Goal: Transaction & Acquisition: Purchase product/service

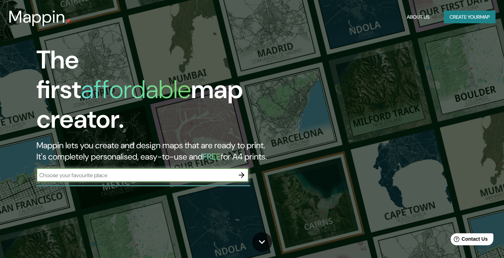
click at [120, 171] on input "text" at bounding box center [135, 175] width 198 height 8
type input "KNUTSHOE"
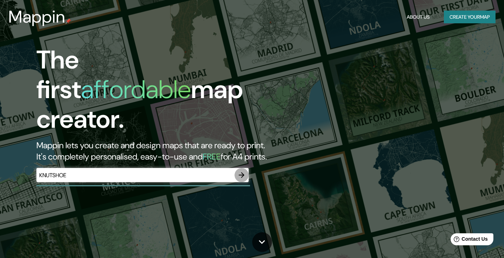
click at [240, 171] on icon "button" at bounding box center [241, 175] width 8 height 8
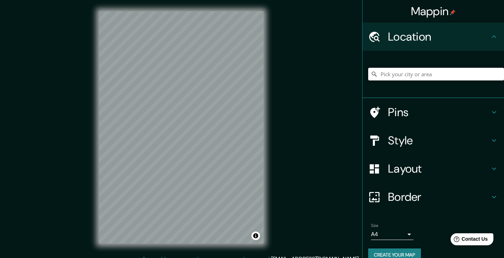
click at [397, 80] on input "Pick your city or area" at bounding box center [436, 74] width 136 height 13
click at [394, 76] on input "Pick your city or area" at bounding box center [436, 74] width 136 height 13
drag, startPoint x: 375, startPoint y: 74, endPoint x: 486, endPoint y: 71, distance: 110.3
click at [486, 71] on input "[GEOGRAPHIC_DATA], [GEOGRAPHIC_DATA], Canoas - [GEOGRAPHIC_DATA], 92022-085, [G…" at bounding box center [436, 74] width 136 height 13
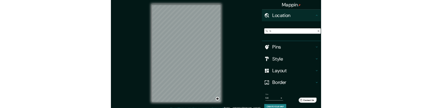
scroll to position [0, 0]
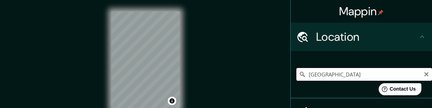
click at [304, 74] on input "[GEOGRAPHIC_DATA]" at bounding box center [365, 74] width 136 height 13
drag, startPoint x: 415, startPoint y: 73, endPoint x: 226, endPoint y: 76, distance: 189.5
click at [226, 76] on div "Mappin Location [GEOGRAPHIC_DATA], [GEOGRAPHIC_DATA], Canoas - [GEOGRAPHIC_DATA…" at bounding box center [216, 65] width 432 height 131
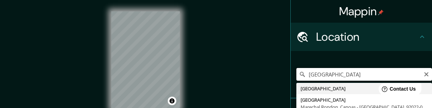
type input "[GEOGRAPHIC_DATA]"
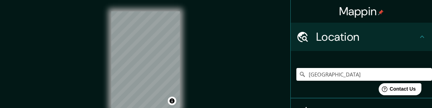
click at [198, 0] on html "Mappin Location [GEOGRAPHIC_DATA] [GEOGRAPHIC_DATA] [GEOGRAPHIC_DATA], Canoas -…" at bounding box center [216, 54] width 432 height 108
click at [135, 63] on div at bounding box center [137, 63] width 6 height 6
click at [141, 62] on div at bounding box center [140, 63] width 6 height 6
click at [141, 56] on div at bounding box center [141, 56] width 6 height 6
click at [162, 40] on div at bounding box center [162, 40] width 6 height 6
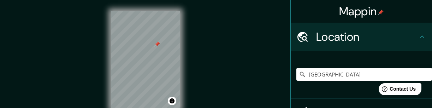
drag, startPoint x: 158, startPoint y: 38, endPoint x: 157, endPoint y: 45, distance: 6.5
click at [157, 45] on div at bounding box center [157, 44] width 6 height 6
click at [183, 82] on div "© Mapbox © OpenStreetMap Improve this map" at bounding box center [145, 60] width 91 height 120
click at [153, 69] on div at bounding box center [154, 69] width 6 height 6
click at [160, 67] on div at bounding box center [161, 69] width 6 height 6
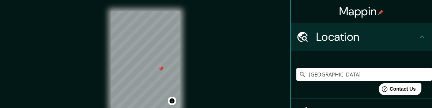
click at [160, 69] on div at bounding box center [161, 69] width 6 height 6
drag, startPoint x: 169, startPoint y: 53, endPoint x: 171, endPoint y: 57, distance: 3.8
click at [171, 57] on div at bounding box center [171, 56] width 6 height 6
click at [174, 56] on div at bounding box center [175, 57] width 6 height 6
click at [178, 61] on div at bounding box center [179, 62] width 6 height 6
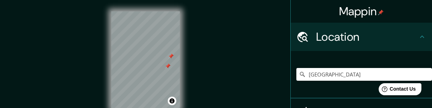
click at [167, 65] on div at bounding box center [168, 66] width 6 height 6
click at [142, 33] on div at bounding box center [144, 33] width 6 height 6
click at [157, 69] on div at bounding box center [157, 70] width 6 height 6
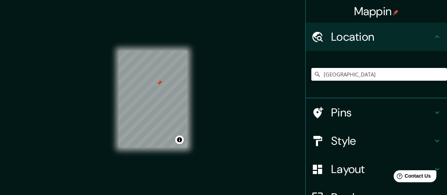
click at [347, 139] on h4 "Style" at bounding box center [382, 141] width 102 height 14
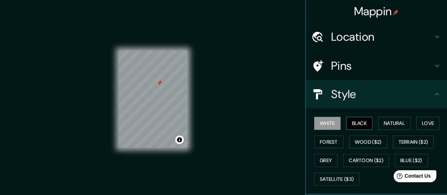
click at [350, 123] on button "Black" at bounding box center [359, 123] width 27 height 13
click at [321, 123] on button "White" at bounding box center [327, 123] width 27 height 13
click at [358, 121] on button "Black" at bounding box center [359, 123] width 27 height 13
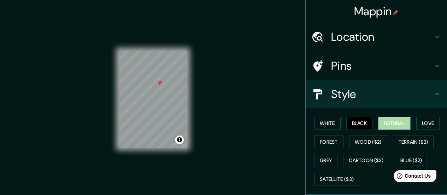
click at [388, 121] on button "Natural" at bounding box center [394, 123] width 33 height 13
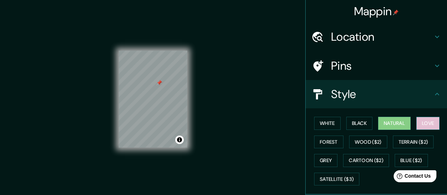
click at [430, 120] on button "Love" at bounding box center [427, 123] width 23 height 13
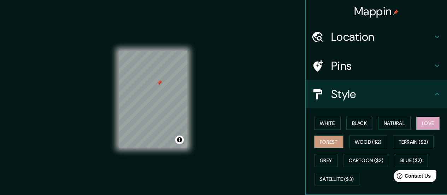
click at [320, 141] on button "Forest" at bounding box center [328, 141] width 29 height 13
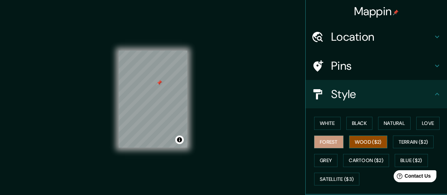
click at [354, 140] on button "Wood ($2)" at bounding box center [368, 141] width 38 height 13
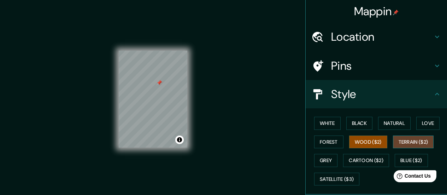
click at [412, 141] on button "Terrain ($2)" at bounding box center [413, 141] width 41 height 13
click at [162, 107] on div at bounding box center [161, 107] width 6 height 6
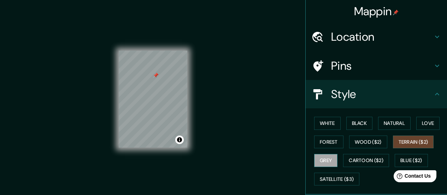
click at [325, 160] on button "Grey" at bounding box center [325, 160] width 23 height 13
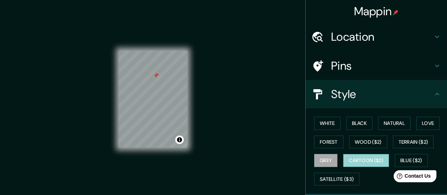
click at [374, 159] on button "Cartoon ($2)" at bounding box center [366, 160] width 46 height 13
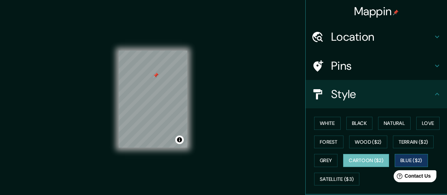
click at [405, 162] on button "Blue ($2)" at bounding box center [411, 160] width 33 height 13
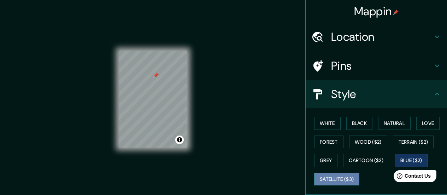
click at [325, 178] on button "Satellite ($3)" at bounding box center [336, 179] width 45 height 13
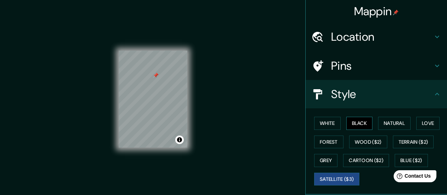
click at [348, 123] on button "Black" at bounding box center [359, 123] width 27 height 13
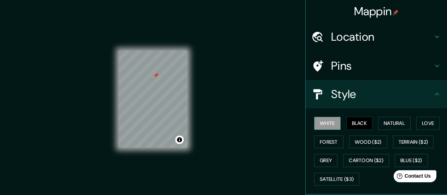
click at [322, 124] on button "White" at bounding box center [327, 123] width 27 height 13
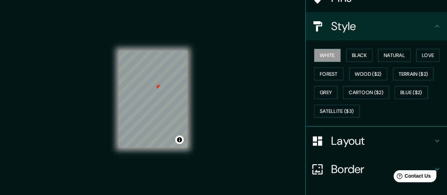
scroll to position [71, 0]
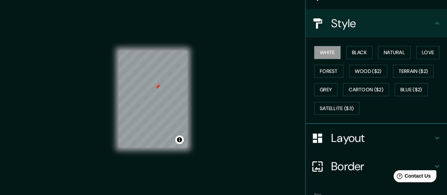
click at [364, 139] on h4 "Layout" at bounding box center [382, 138] width 102 height 14
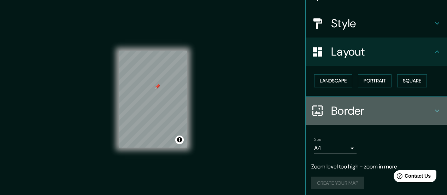
click at [351, 109] on h4 "Border" at bounding box center [382, 111] width 102 height 14
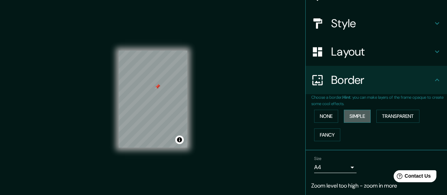
click at [349, 115] on button "Simple" at bounding box center [357, 116] width 27 height 13
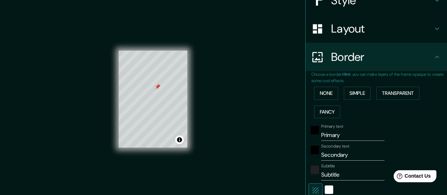
scroll to position [106, 0]
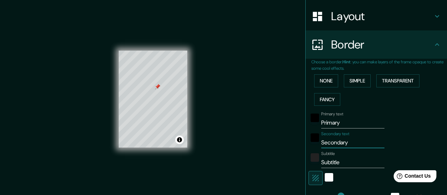
click at [321, 142] on input "Secondary" at bounding box center [352, 142] width 63 height 11
drag, startPoint x: 347, startPoint y: 143, endPoint x: 305, endPoint y: 141, distance: 42.5
click at [309, 141] on div "Secondary text Secondary" at bounding box center [367, 139] width 116 height 17
type input "78"
type input "16"
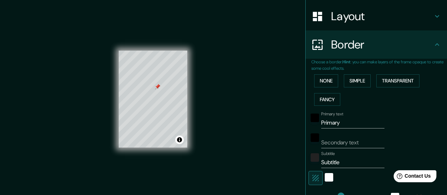
click at [329, 141] on input "Secondary text" at bounding box center [352, 142] width 63 height 11
type input "6"
type input "78"
type input "16"
type input "61"
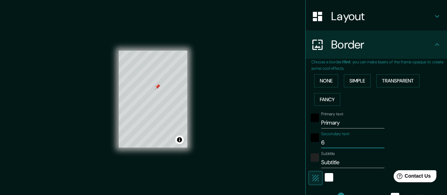
type input "78"
type input "16"
type input "61º"
type input "78"
type input "16"
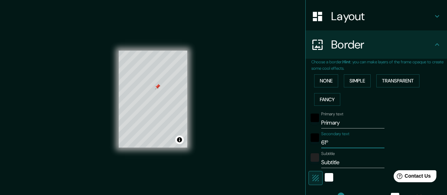
type input "61º3"
type input "78"
type input "16"
type input "61º30"
type input "78"
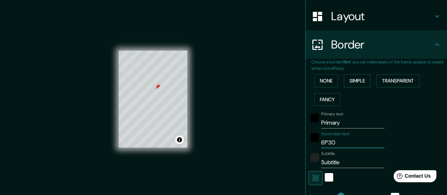
type input "16"
type input "61º30'"
type input "78"
type input "16"
type input "61º30'0"
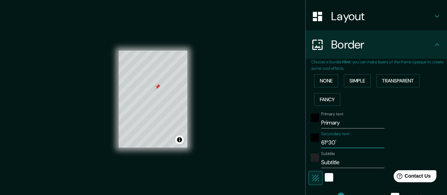
type input "78"
type input "16"
type input "61º30'00"
type input "78"
type input "16"
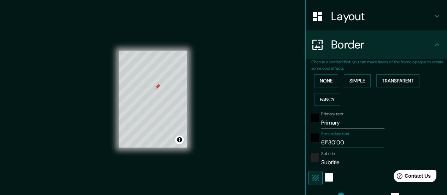
type input "61º30'00""
type input "78"
type input "16"
type input "61º30'00"n"
type input "78"
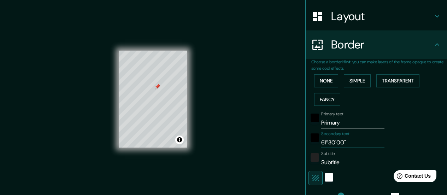
type input "16"
type input "61º30'00""
type input "78"
type input "16"
type input "61º30'00"N"
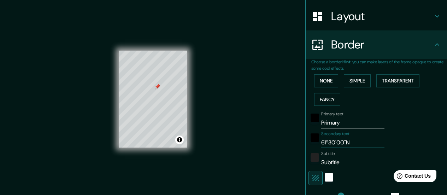
type input "78"
type input "16"
type input "61º30'00"N"
type input "78"
type input "16"
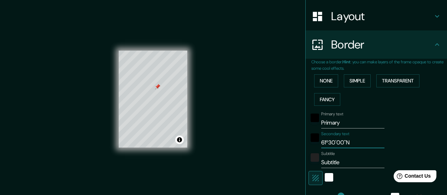
type input "61º30'00"N 8"
type input "78"
type input "16"
type input "61º30'00"N 8º"
type input "78"
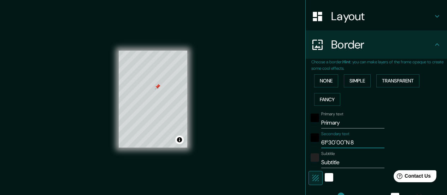
type input "16"
type input "61º30'00"N 8º4"
type input "78"
type input "16"
type input "61º30'00"N 8º45"
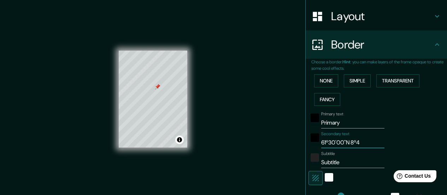
type input "78"
type input "16"
type input "61º30'00"N 8º45'"
type input "78"
type input "16"
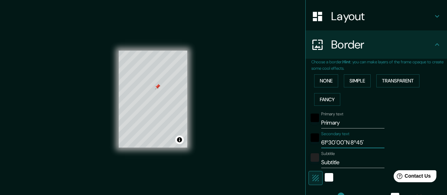
type input "61º30'00"N 8º45'0"
type input "78"
type input "16"
type input "61º30'00"N 8º45'06"
type input "78"
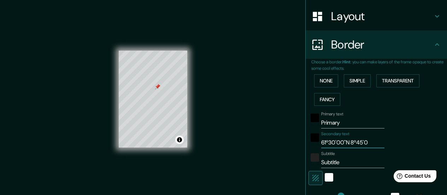
type input "16"
type input "61º30'00"N 8º45'06""
type input "78"
type input "16"
type input "61º30'00"N 8º45'06"E"
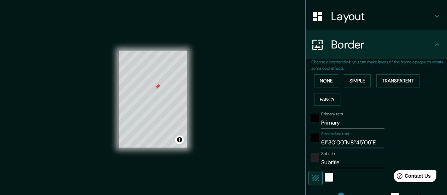
type input "78"
type input "16"
type input "61º30'00"N 8º45'06"E"
click at [337, 123] on input "Primary" at bounding box center [352, 122] width 63 height 11
type input "Primar"
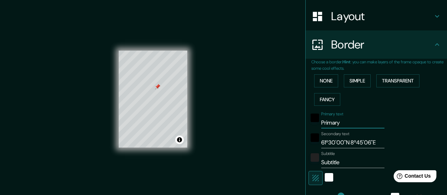
type input "78"
type input "16"
type input "Prima"
type input "78"
type input "16"
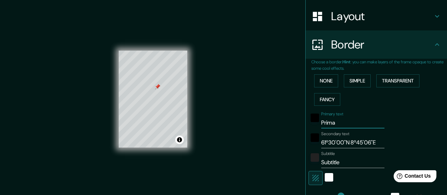
type input "Prim"
type input "78"
type input "16"
type input "Pri"
type input "78"
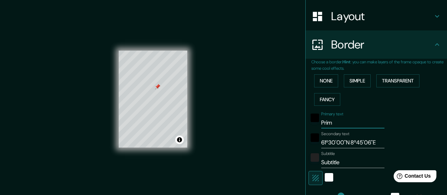
type input "16"
type input "Pr"
type input "78"
type input "16"
type input "P"
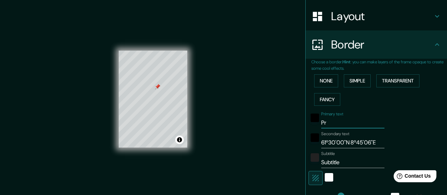
type input "78"
type input "16"
type input "78"
type input "16"
click at [339, 162] on input "Subtitle" at bounding box center [352, 162] width 63 height 11
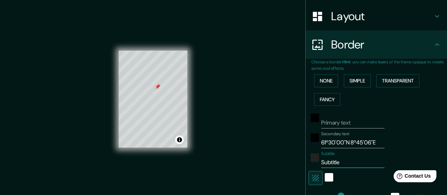
click at [339, 162] on input "Subtitle" at bounding box center [352, 162] width 63 height 11
type input "78"
type input "16"
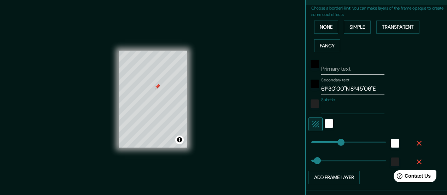
scroll to position [177, 0]
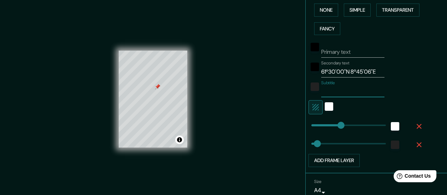
type input "78"
type input "144"
drag, startPoint x: 335, startPoint y: 125, endPoint x: 361, endPoint y: 125, distance: 26.2
type input "16"
type input "46"
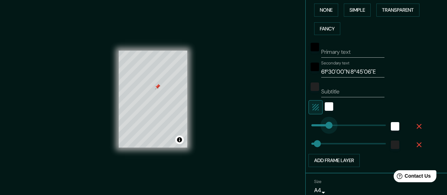
drag, startPoint x: 360, startPoint y: 124, endPoint x: 324, endPoint y: 125, distance: 35.7
type input "16"
type input "67"
drag, startPoint x: 322, startPoint y: 125, endPoint x: 332, endPoint y: 127, distance: 10.3
type input "67"
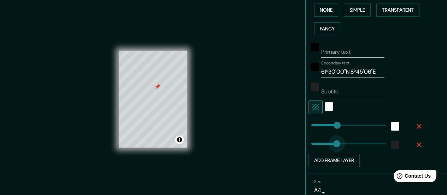
drag, startPoint x: 311, startPoint y: 145, endPoint x: 332, endPoint y: 145, distance: 20.9
type input "29"
drag, startPoint x: 332, startPoint y: 145, endPoint x: 317, endPoint y: 146, distance: 14.2
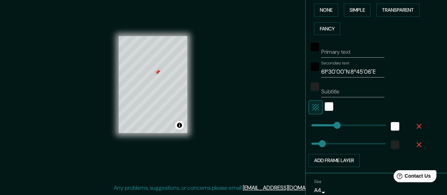
scroll to position [0, 0]
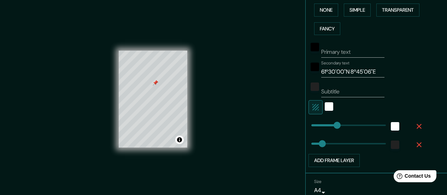
click at [325, 71] on input "61º30'00"N 8º45'06"E" at bounding box center [352, 71] width 63 height 11
click at [329, 70] on input "61º29'00"N 8º45'06"E" at bounding box center [352, 71] width 63 height 11
click at [359, 71] on input "61º28'49"N 8º45'06"E" at bounding box center [352, 71] width 63 height 11
type input "61º28'49"N 8º45'18"E"
click at [217, 118] on div "Mappin Location [GEOGRAPHIC_DATA] [GEOGRAPHIC_DATA] [GEOGRAPHIC_DATA], Canoas -…" at bounding box center [223, 104] width 447 height 209
